Goal: Information Seeking & Learning: Learn about a topic

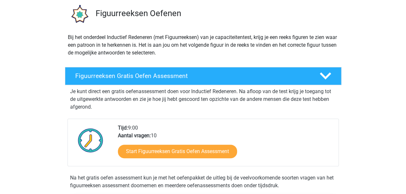
scroll to position [97, 0]
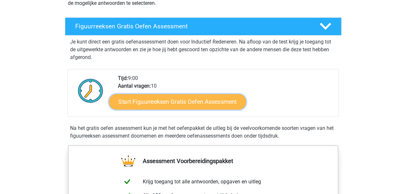
click at [205, 103] on link "Start Figuurreeksen Gratis Oefen Assessment" at bounding box center [177, 101] width 137 height 15
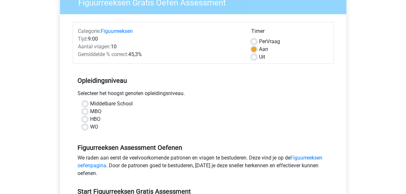
scroll to position [65, 0]
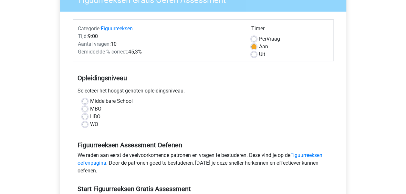
click at [90, 124] on label "WO" at bounding box center [94, 125] width 8 height 8
click at [85, 124] on input "WO" at bounding box center [84, 124] width 5 height 6
radio input "true"
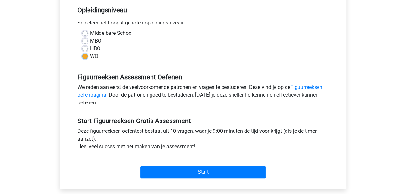
scroll to position [161, 0]
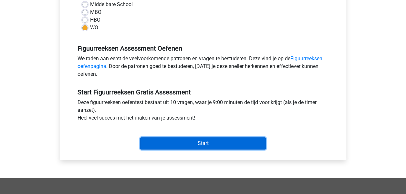
click at [187, 143] on input "Start" at bounding box center [203, 143] width 126 height 12
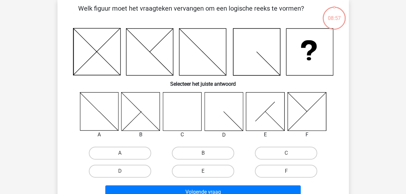
scroll to position [32, 0]
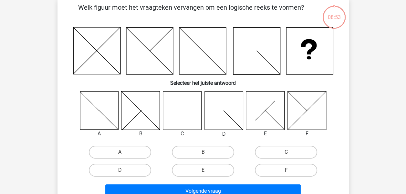
click at [186, 110] on icon at bounding box center [182, 110] width 38 height 38
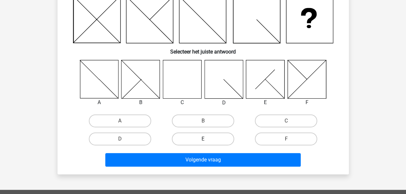
scroll to position [65, 0]
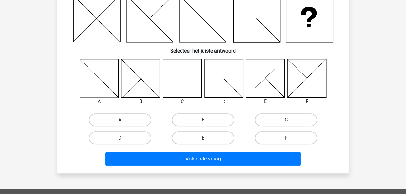
click at [300, 116] on label "C" at bounding box center [286, 120] width 62 height 13
click at [290, 120] on input "C" at bounding box center [288, 122] width 4 height 4
radio input "true"
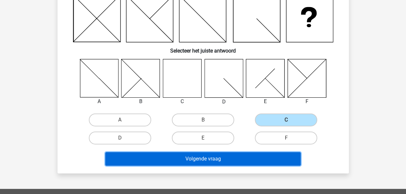
click at [223, 159] on button "Volgende vraag" at bounding box center [202, 159] width 195 height 14
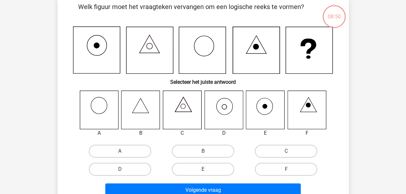
scroll to position [30, 0]
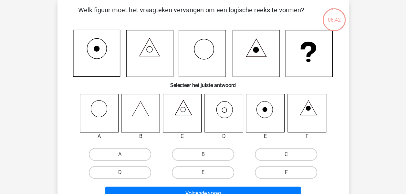
click at [117, 173] on label "D" at bounding box center [120, 172] width 62 height 13
click at [120, 173] on input "D" at bounding box center [122, 175] width 4 height 4
radio input "true"
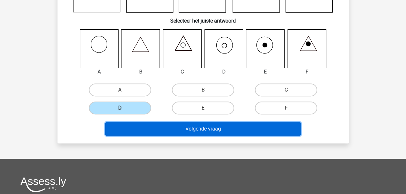
click at [228, 127] on button "Volgende vraag" at bounding box center [202, 129] width 195 height 14
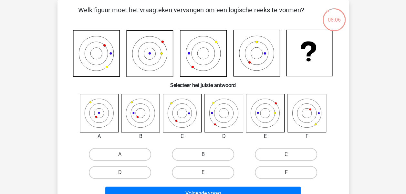
click at [205, 152] on label "B" at bounding box center [203, 154] width 62 height 13
click at [205, 155] on input "B" at bounding box center [205, 157] width 4 height 4
radio input "true"
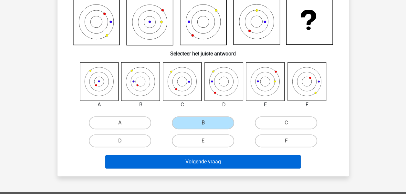
scroll to position [62, 0]
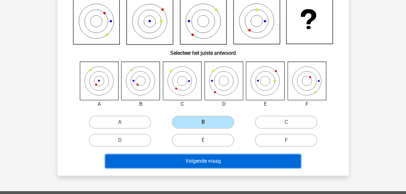
click at [209, 159] on button "Volgende vraag" at bounding box center [202, 162] width 195 height 14
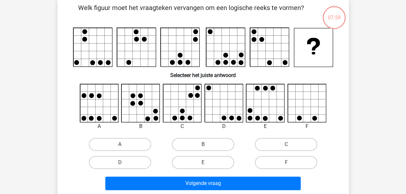
scroll to position [30, 0]
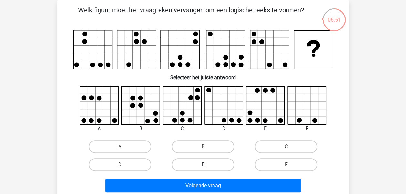
click at [212, 162] on label "E" at bounding box center [203, 164] width 62 height 13
click at [207, 165] on input "E" at bounding box center [205, 167] width 4 height 4
radio input "true"
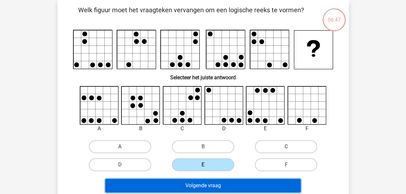
click at [208, 186] on button "Volgende vraag" at bounding box center [202, 186] width 195 height 14
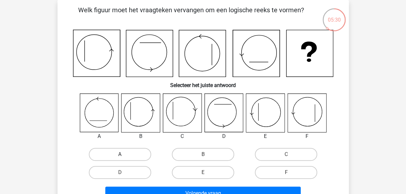
click at [134, 152] on label "A" at bounding box center [120, 154] width 62 height 13
click at [124, 155] on input "A" at bounding box center [122, 157] width 4 height 4
radio input "true"
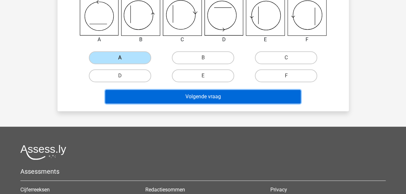
click at [224, 97] on button "Volgende vraag" at bounding box center [202, 97] width 195 height 14
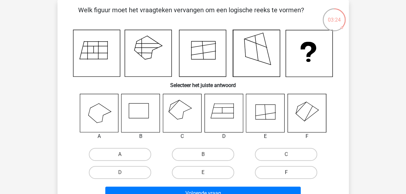
click at [279, 171] on label "F" at bounding box center [286, 172] width 62 height 13
click at [286, 173] on input "F" at bounding box center [288, 175] width 4 height 4
radio input "true"
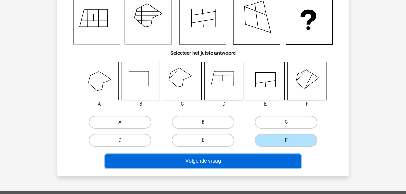
click at [220, 155] on button "Volgende vraag" at bounding box center [202, 162] width 195 height 14
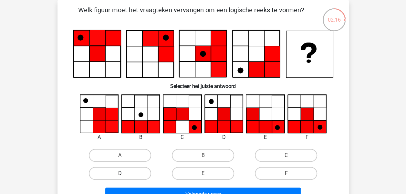
click at [128, 173] on label "D" at bounding box center [120, 173] width 62 height 13
click at [124, 174] on input "D" at bounding box center [122, 176] width 4 height 4
radio input "true"
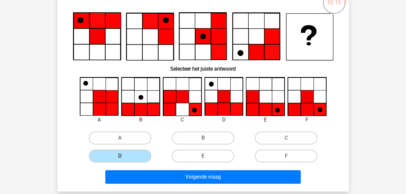
scroll to position [62, 0]
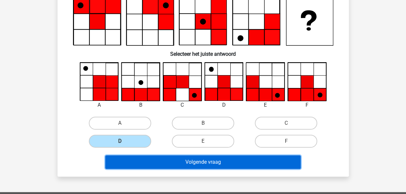
click at [199, 167] on button "Volgende vraag" at bounding box center [202, 163] width 195 height 14
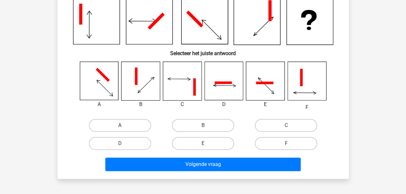
scroll to position [30, 0]
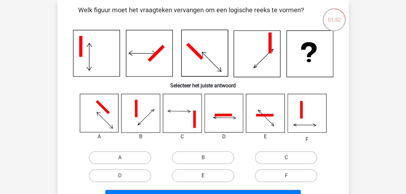
click at [204, 174] on label "E" at bounding box center [203, 175] width 62 height 13
click at [204, 176] on input "E" at bounding box center [205, 178] width 4 height 4
radio input "true"
click at [116, 177] on label "D" at bounding box center [120, 175] width 62 height 13
click at [120, 177] on input "D" at bounding box center [122, 178] width 4 height 4
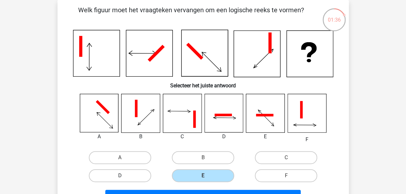
radio input "true"
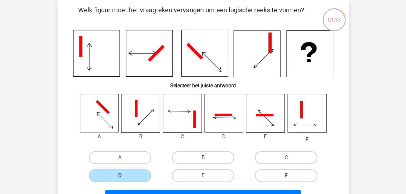
scroll to position [62, 0]
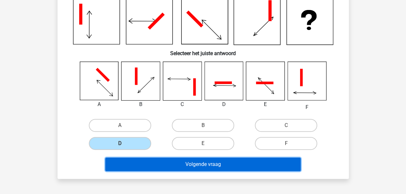
click at [262, 163] on button "Volgende vraag" at bounding box center [202, 165] width 195 height 14
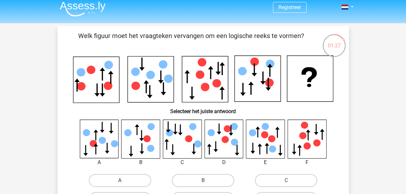
scroll to position [0, 0]
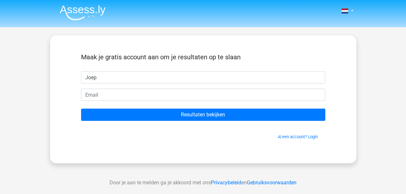
type input "Joep"
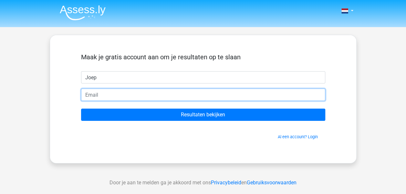
click at [171, 94] on input "email" at bounding box center [203, 95] width 244 height 12
type input "[EMAIL_ADDRESS][DOMAIN_NAME]"
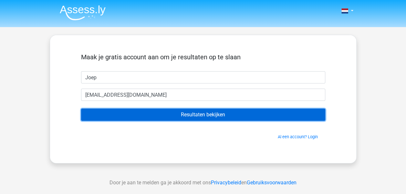
click at [238, 113] on input "Resultaten bekijken" at bounding box center [203, 115] width 244 height 12
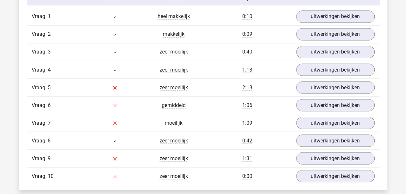
scroll to position [581, 0]
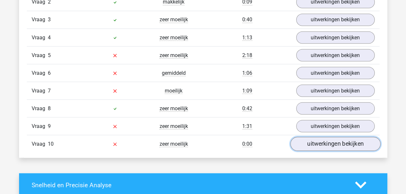
click at [346, 145] on link "uitwerkingen bekijken" at bounding box center [335, 144] width 90 height 14
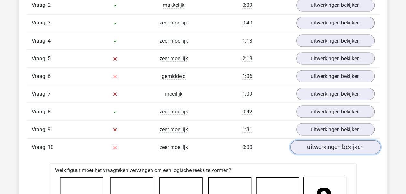
scroll to position [549, 0]
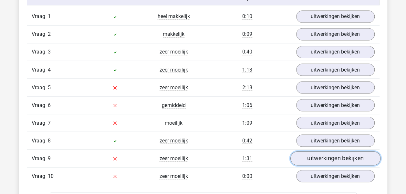
click at [341, 153] on link "uitwerkingen bekijken" at bounding box center [335, 159] width 90 height 14
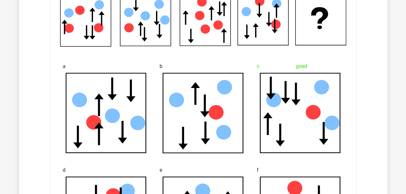
scroll to position [613, 0]
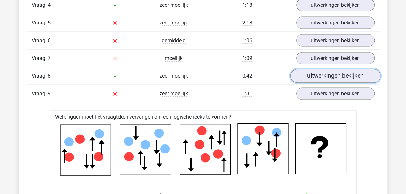
click at [345, 76] on link "uitwerkingen bekijken" at bounding box center [335, 76] width 90 height 14
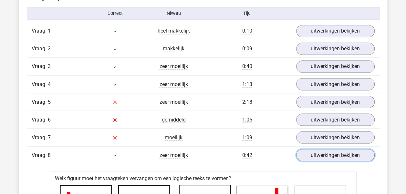
scroll to position [549, 0]
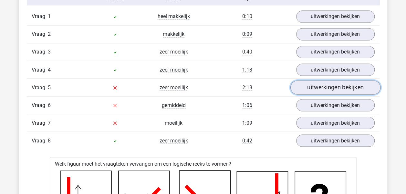
click at [352, 87] on link "uitwerkingen bekijken" at bounding box center [335, 88] width 90 height 14
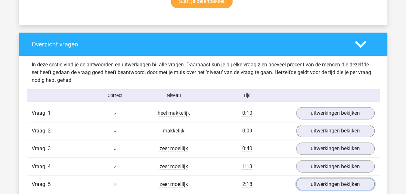
scroll to position [484, 0]
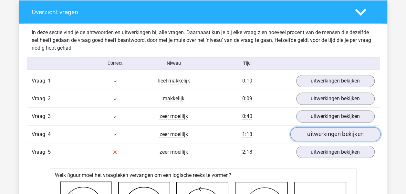
click at [328, 134] on link "uitwerkingen bekijken" at bounding box center [335, 134] width 90 height 14
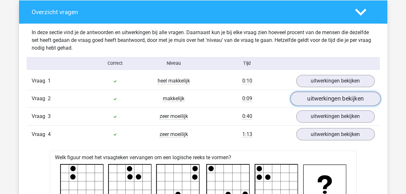
click at [326, 103] on link "uitwerkingen bekijken" at bounding box center [335, 99] width 90 height 14
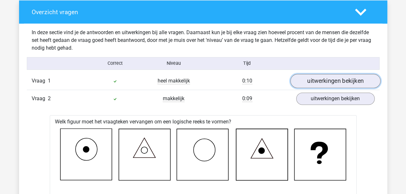
click at [350, 80] on link "uitwerkingen bekijken" at bounding box center [335, 81] width 90 height 14
